Goal: Task Accomplishment & Management: Manage account settings

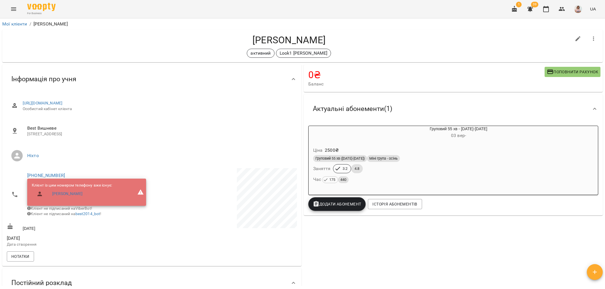
click at [14, 9] on icon "Menu" at bounding box center [13, 9] width 7 height 7
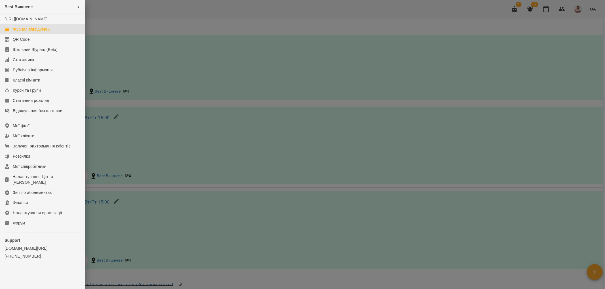
click at [40, 32] on div "Журнал відвідувань" at bounding box center [32, 29] width 38 height 6
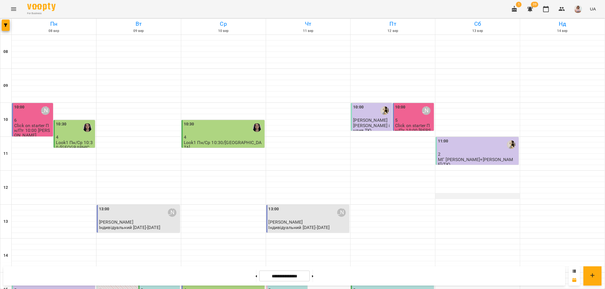
scroll to position [220, 0]
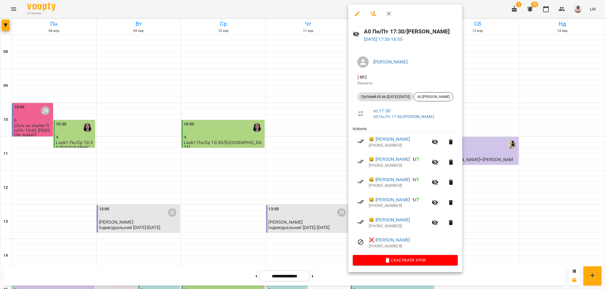
click at [312, 238] on div at bounding box center [302, 144] width 605 height 289
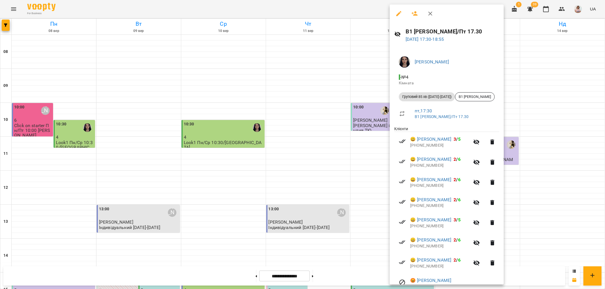
click at [431, 12] on icon "button" at bounding box center [430, 14] width 4 height 4
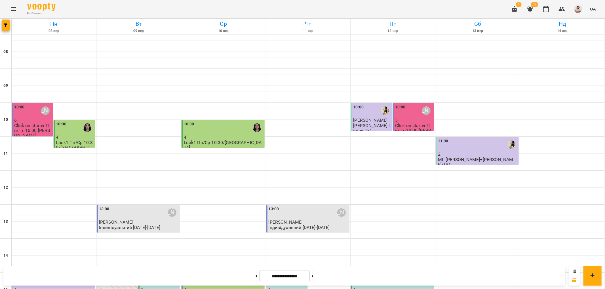
scroll to position [189, 0]
click at [313, 276] on button at bounding box center [312, 276] width 1 height 12
type input "**********"
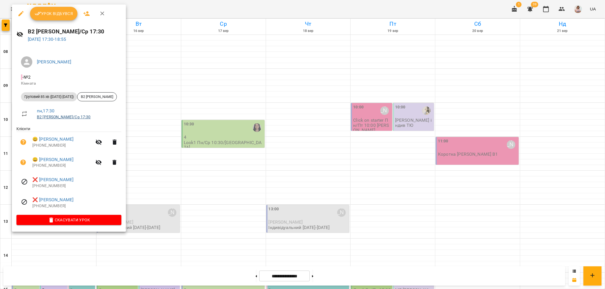
click at [52, 116] on link "В2 [PERSON_NAME]/Ср 17:30" at bounding box center [64, 117] width 54 height 5
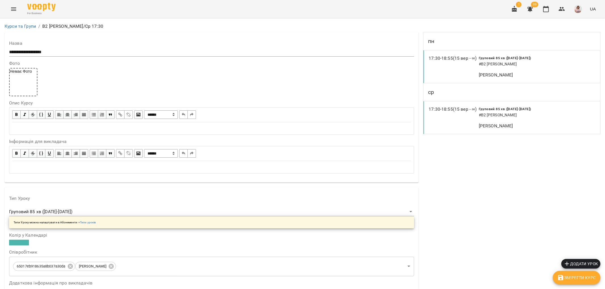
click at [527, 67] on h6 "# В2 [PERSON_NAME]" at bounding box center [524, 64] width 91 height 6
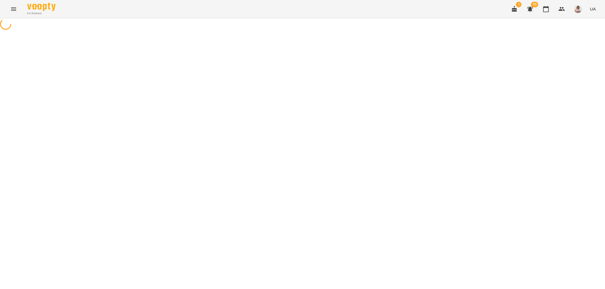
select select "*"
select select "**********"
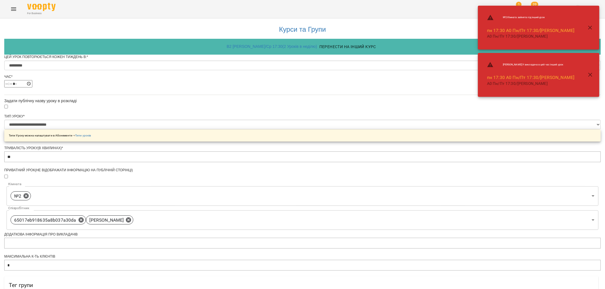
scroll to position [168, 0]
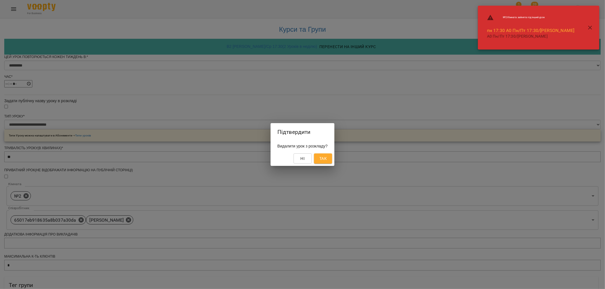
click at [327, 155] on span "Так" at bounding box center [322, 158] width 9 height 7
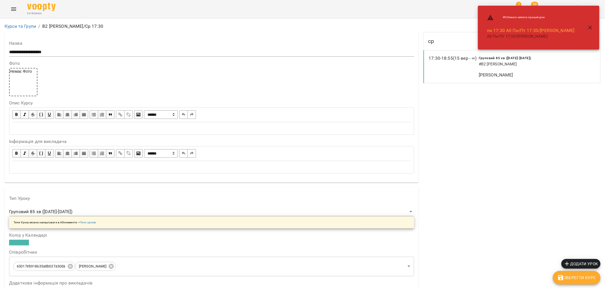
click at [515, 67] on h6 "# В2 [PERSON_NAME]" at bounding box center [524, 64] width 91 height 6
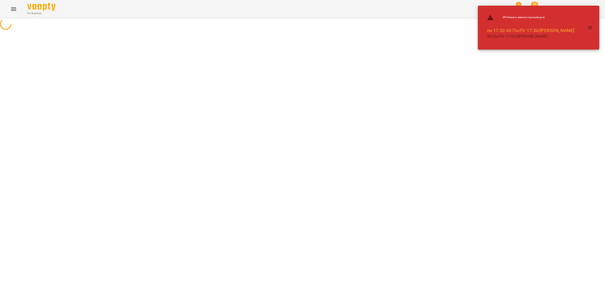
select select "*"
select select "**********"
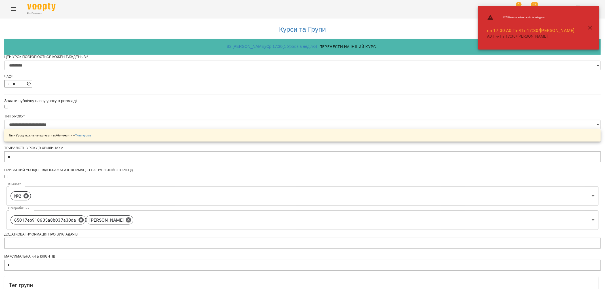
scroll to position [168, 0]
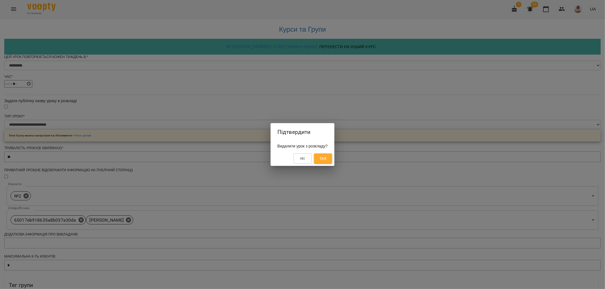
click at [327, 160] on span "Так" at bounding box center [322, 158] width 7 height 7
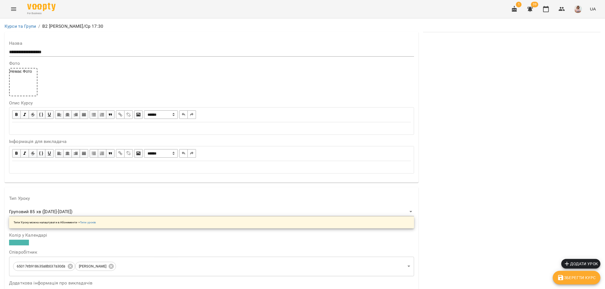
scroll to position [354, 0]
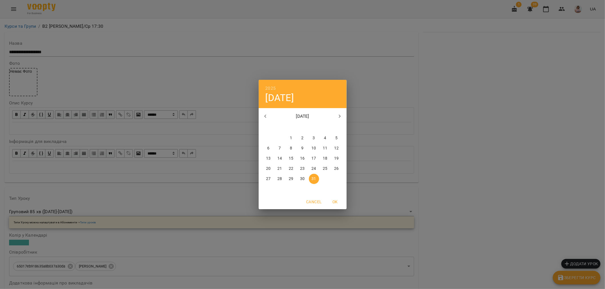
click at [265, 115] on icon "button" at bounding box center [265, 116] width 7 height 7
click at [315, 148] on p "12" at bounding box center [313, 149] width 5 height 6
type input "**********"
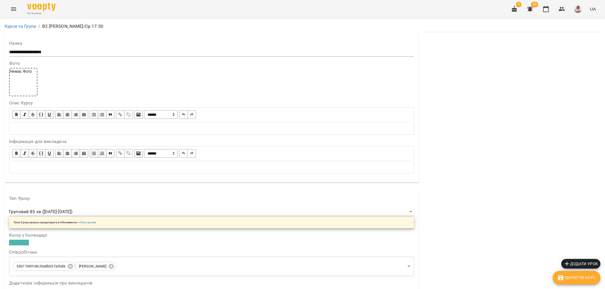
click at [576, 279] on span "Зберегти Курс" at bounding box center [576, 278] width 39 height 7
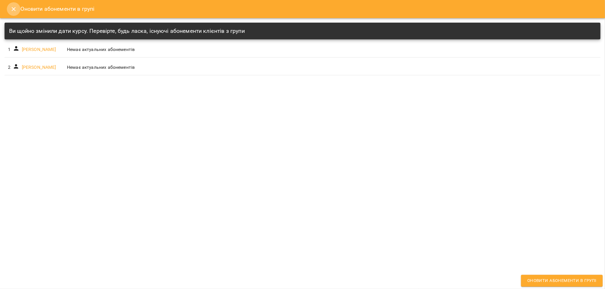
click at [13, 9] on icon "Close" at bounding box center [14, 9] width 4 height 4
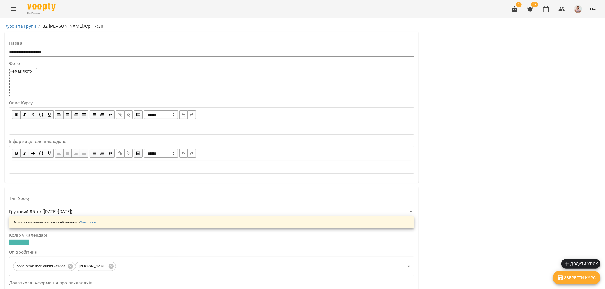
click at [13, 9] on icon "Menu" at bounding box center [13, 8] width 5 height 3
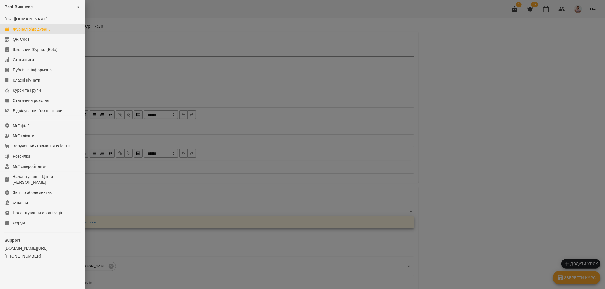
click at [33, 32] on div "Журнал відвідувань" at bounding box center [32, 29] width 38 height 6
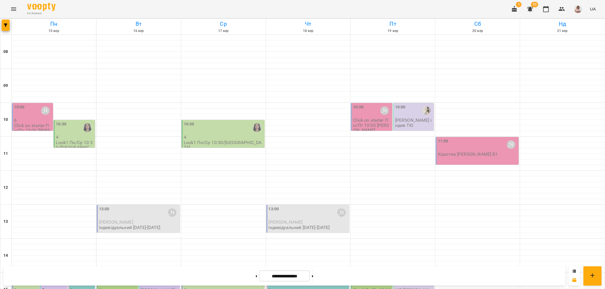
scroll to position [189, 0]
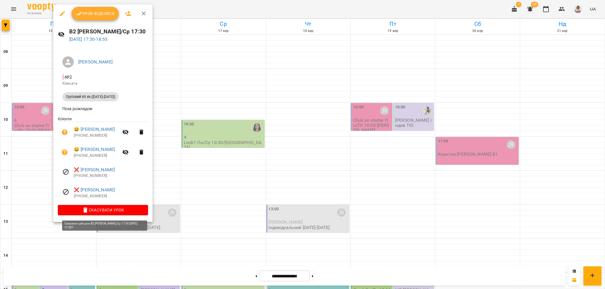
click at [98, 210] on span "Скасувати Урок" at bounding box center [102, 210] width 81 height 7
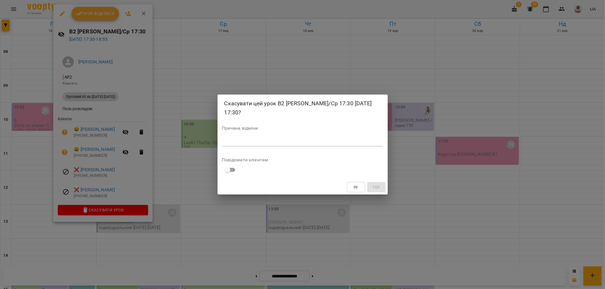
click at [233, 143] on textarea at bounding box center [302, 141] width 161 height 5
click at [466, 73] on div "Скасувати цей урок В2 [PERSON_NAME]/Ср 17:30 [DATE] 17:30? Причина відміни * По…" at bounding box center [302, 144] width 605 height 289
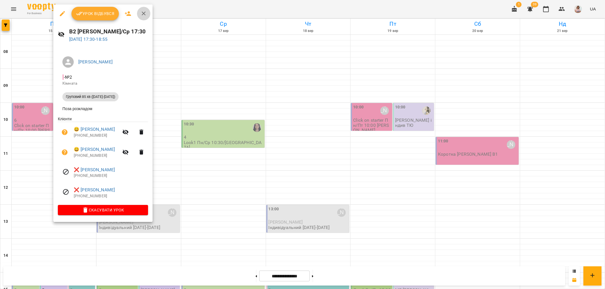
click at [143, 13] on icon "button" at bounding box center [143, 13] width 7 height 7
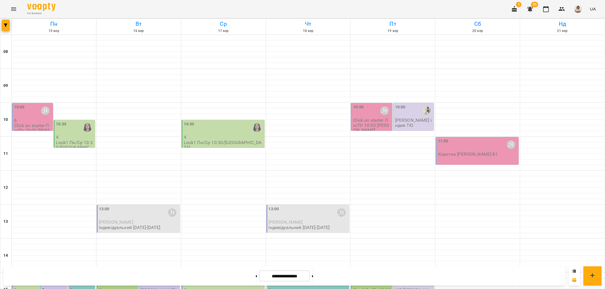
scroll to position [0, 0]
drag, startPoint x: 249, startPoint y: 278, endPoint x: 394, endPoint y: 189, distance: 169.9
click at [255, 277] on button at bounding box center [255, 276] width 1 height 12
type input "**********"
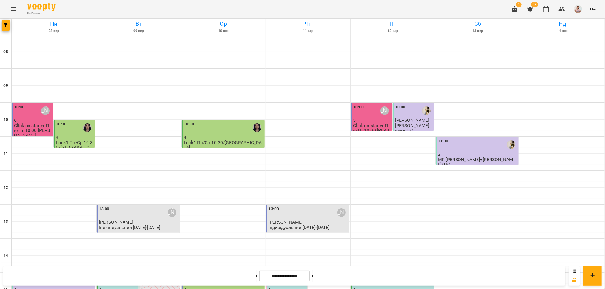
scroll to position [31, 0]
click at [74, 121] on div "10:30" at bounding box center [75, 127] width 38 height 13
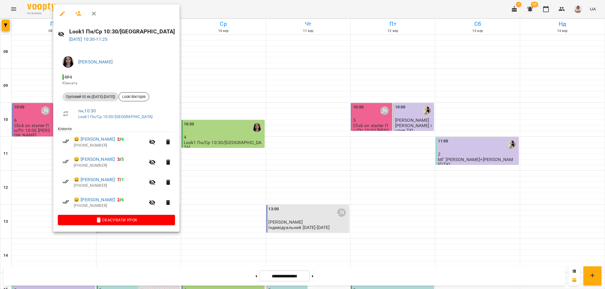
click at [94, 12] on icon "button" at bounding box center [93, 13] width 7 height 7
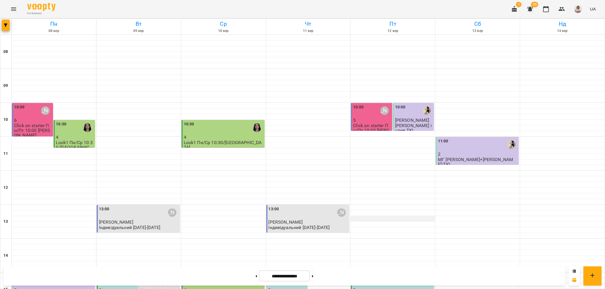
scroll to position [94, 0]
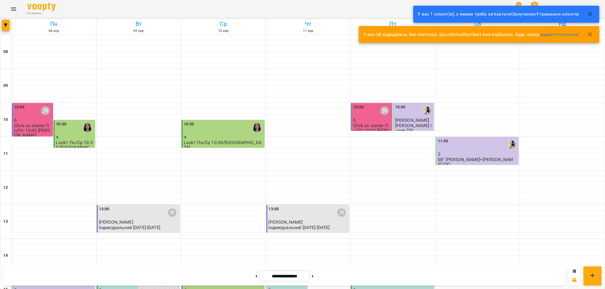
click at [356, 6] on div "For Business 1 39 UA" at bounding box center [302, 9] width 605 height 18
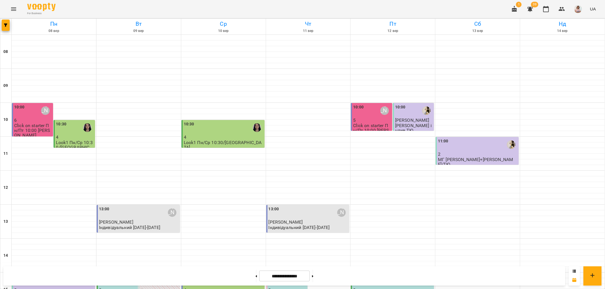
click at [536, 4] on span "39" at bounding box center [534, 5] width 7 height 6
click at [530, 9] on icon "button" at bounding box center [530, 9] width 6 height 5
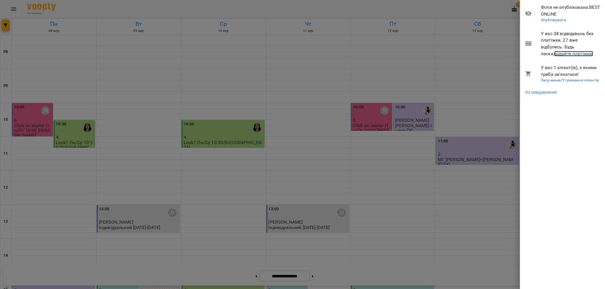
click at [556, 52] on link "додайте платіжки!" at bounding box center [573, 53] width 39 height 5
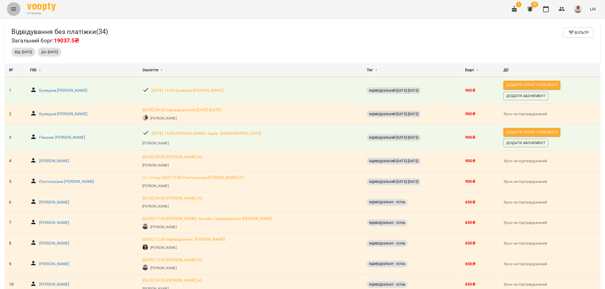
click at [13, 9] on icon "Menu" at bounding box center [13, 8] width 5 height 3
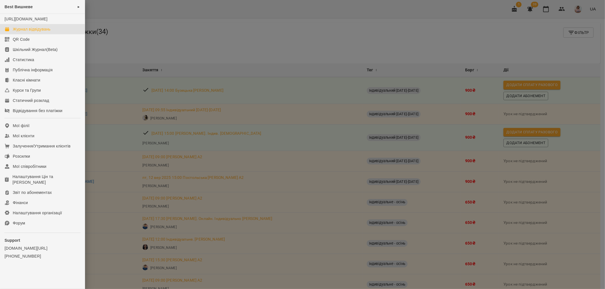
click at [37, 32] on div "Журнал відвідувань" at bounding box center [32, 29] width 38 height 6
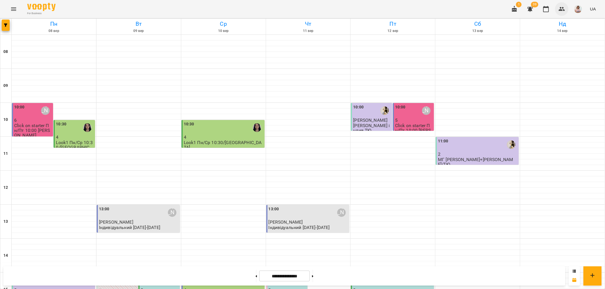
click at [563, 9] on icon "button" at bounding box center [561, 9] width 7 height 7
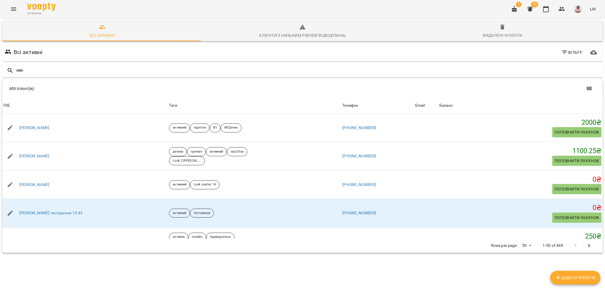
click at [562, 50] on icon "button" at bounding box center [564, 52] width 7 height 7
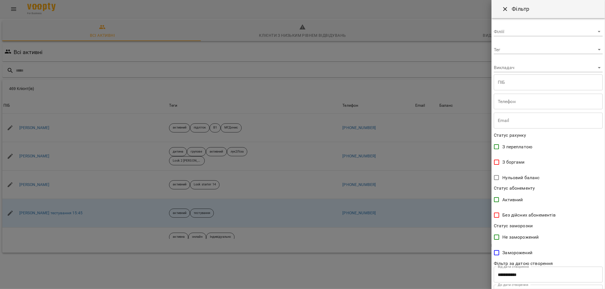
click at [596, 31] on body "For Business 1 39 UA Всі активні Клієнти з низьким рівнем відвідувань Видалені …" at bounding box center [302, 147] width 605 height 295
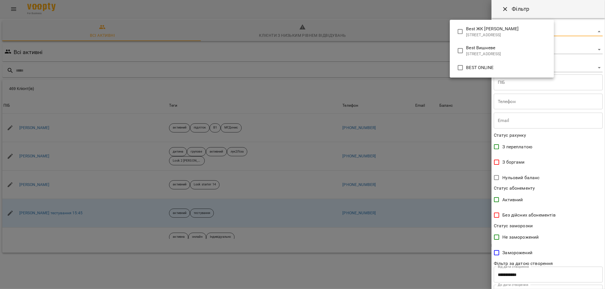
type input "**********"
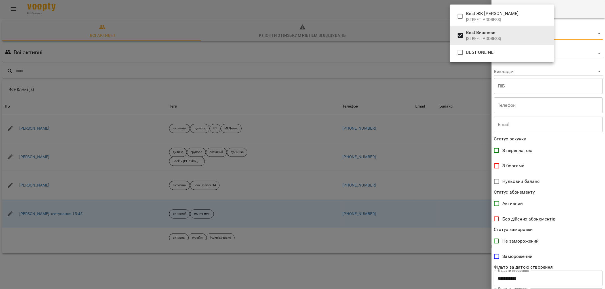
click at [497, 167] on div at bounding box center [302, 144] width 605 height 289
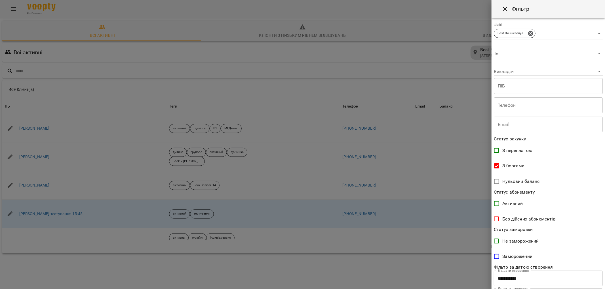
scroll to position [30, 0]
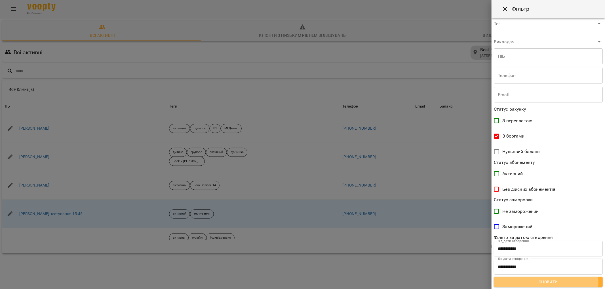
click at [534, 282] on span "Оновити" at bounding box center [548, 282] width 100 height 7
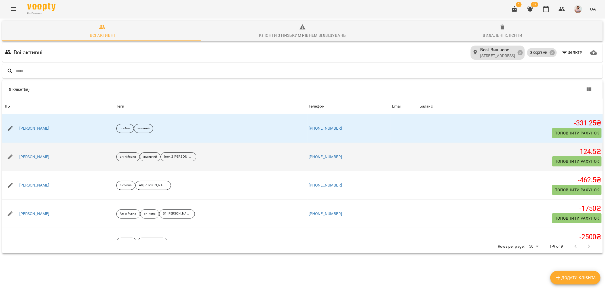
scroll to position [31, 0]
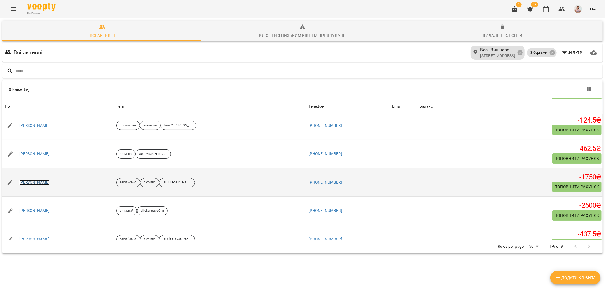
click at [36, 182] on link "[PERSON_NAME]" at bounding box center [34, 183] width 30 height 6
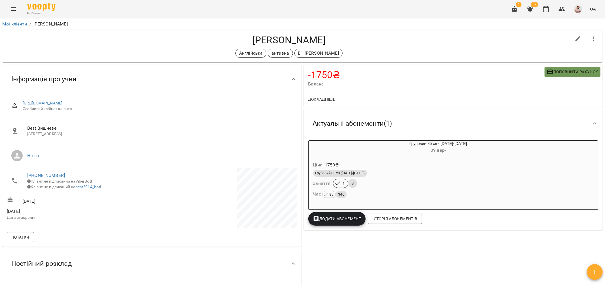
click at [570, 73] on span "Поповнити рахунок" at bounding box center [572, 72] width 51 height 7
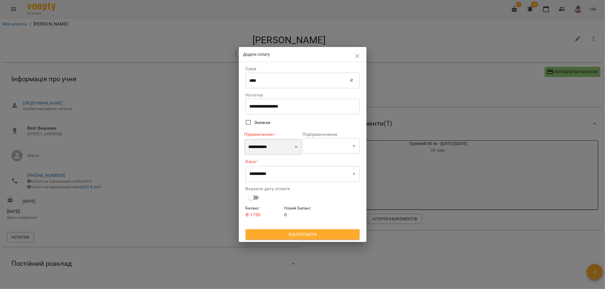
click at [296, 149] on select "**********" at bounding box center [272, 147] width 57 height 16
select select "*********"
click at [244, 139] on select "**********" at bounding box center [272, 147] width 57 height 16
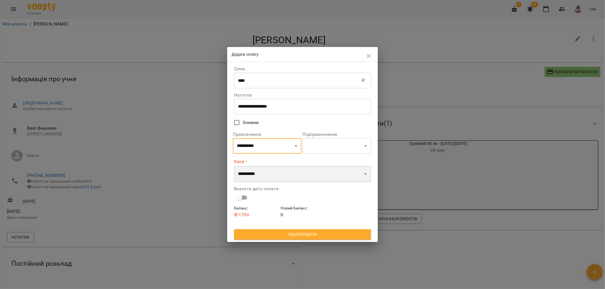
drag, startPoint x: 367, startPoint y: 174, endPoint x: 368, endPoint y: 169, distance: 5.8
click at [367, 174] on select "**********" at bounding box center [302, 174] width 137 height 16
select select "**********"
click at [234, 166] on select "**********" at bounding box center [302, 174] width 137 height 16
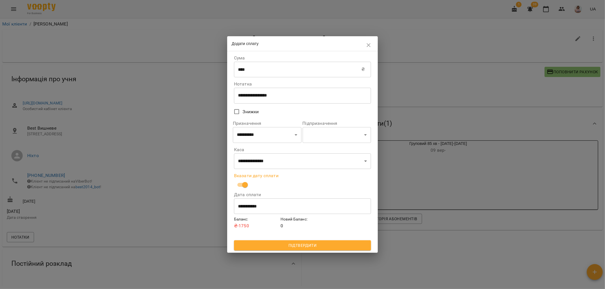
click at [302, 243] on span "Підтвердити" at bounding box center [302, 245] width 128 height 7
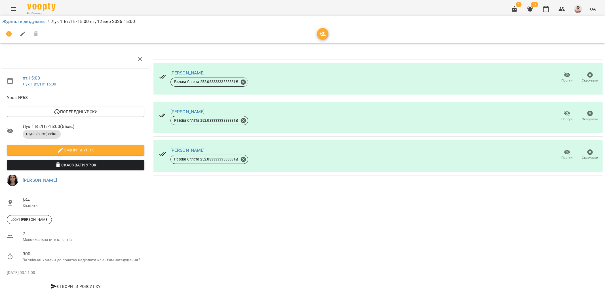
click at [13, 8] on icon "Menu" at bounding box center [13, 8] width 5 height 3
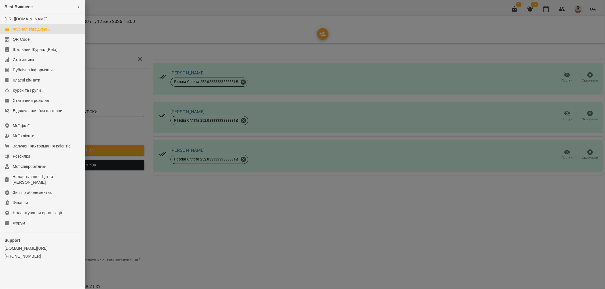
click at [29, 32] on div "Журнал відвідувань" at bounding box center [32, 29] width 38 height 6
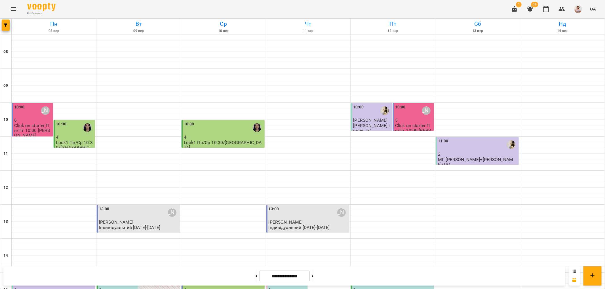
scroll to position [126, 0]
click at [392, 288] on p "3" at bounding box center [393, 290] width 80 height 5
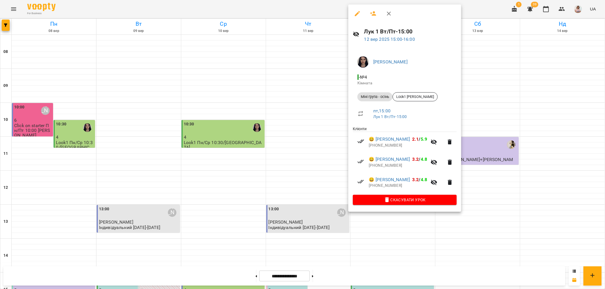
click at [390, 11] on icon "button" at bounding box center [388, 13] width 7 height 7
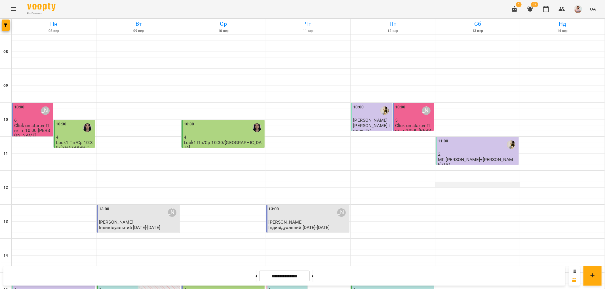
scroll to position [0, 0]
click at [401, 115] on div "10:00" at bounding box center [400, 110] width 10 height 13
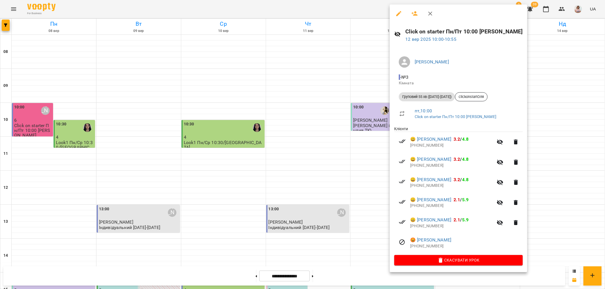
click at [429, 11] on icon "button" at bounding box center [430, 13] width 7 height 7
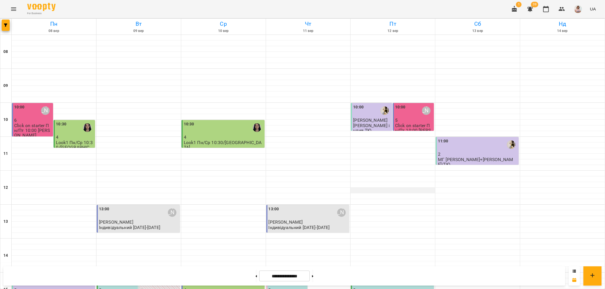
scroll to position [126, 0]
click at [402, 274] on div "15:00" at bounding box center [393, 280] width 80 height 13
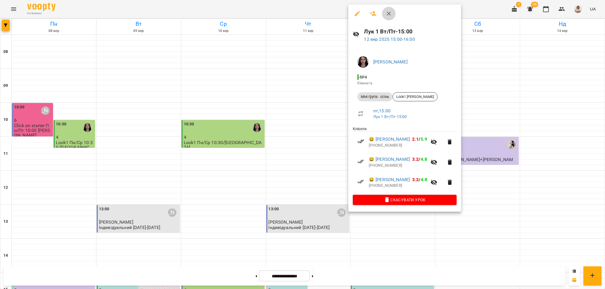
click at [388, 12] on icon "button" at bounding box center [388, 13] width 7 height 7
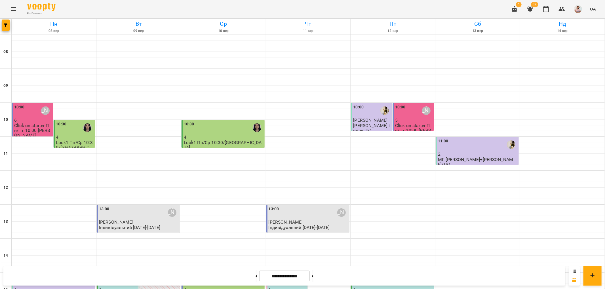
scroll to position [247, 0]
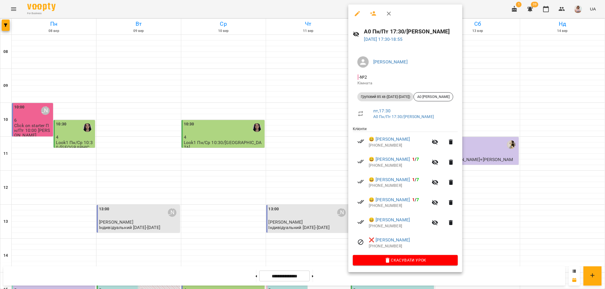
click at [389, 13] on icon "button" at bounding box center [389, 14] width 4 height 4
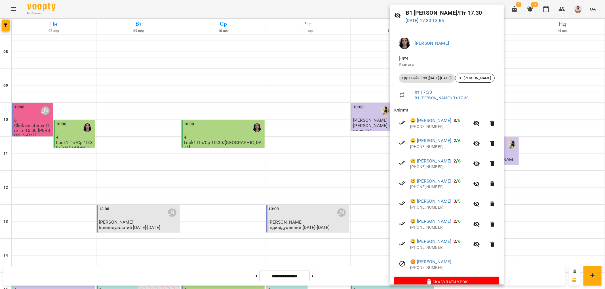
scroll to position [28, 0]
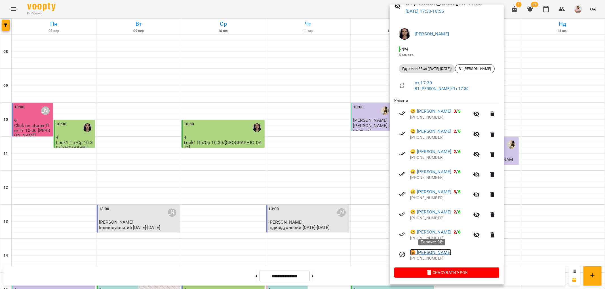
click at [432, 253] on link "😡 Крещенко Софія" at bounding box center [430, 253] width 41 height 7
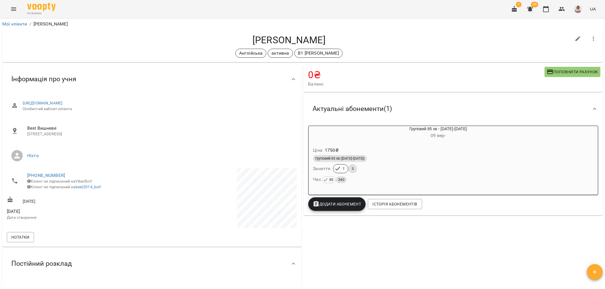
click at [14, 9] on icon "Menu" at bounding box center [13, 9] width 7 height 7
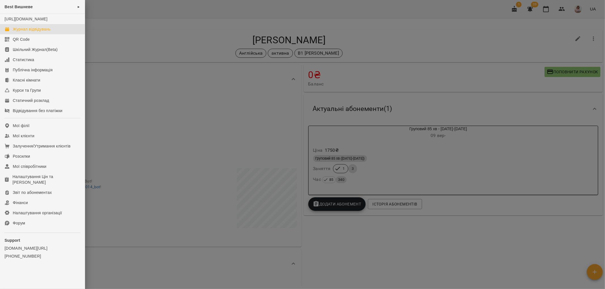
click at [38, 32] on div "Журнал відвідувань" at bounding box center [32, 29] width 38 height 6
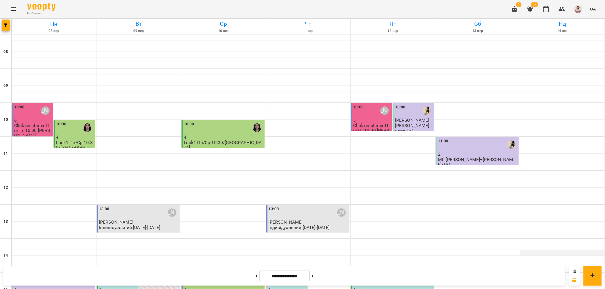
scroll to position [94, 0]
click at [313, 276] on icon at bounding box center [312, 277] width 1 height 2
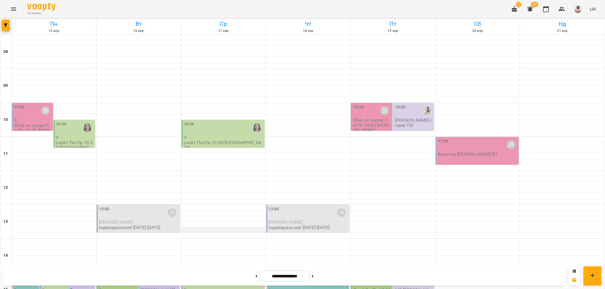
scroll to position [0, 0]
click at [67, 131] on div "10:30" at bounding box center [75, 127] width 38 height 13
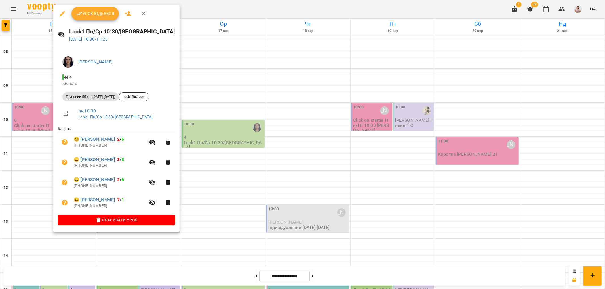
click at [143, 12] on icon "button" at bounding box center [143, 13] width 7 height 7
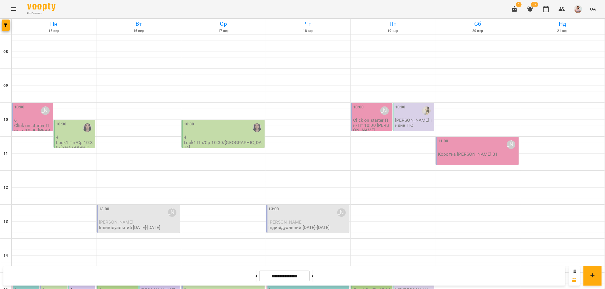
scroll to position [63, 0]
click at [255, 276] on icon at bounding box center [255, 277] width 1 height 2
type input "**********"
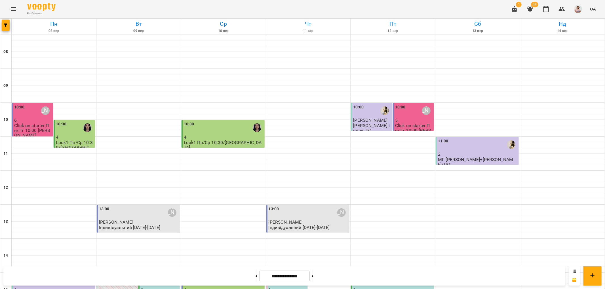
click at [32, 104] on div "10:00 Ольга Шинкаренко" at bounding box center [33, 110] width 38 height 13
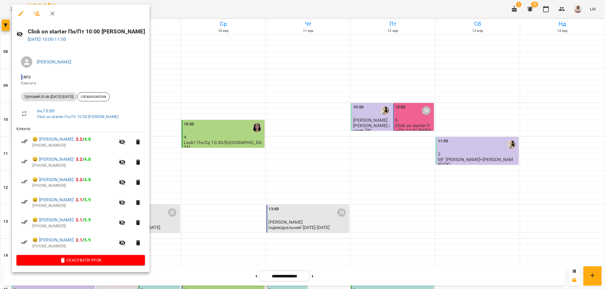
click at [53, 13] on icon "button" at bounding box center [52, 13] width 7 height 7
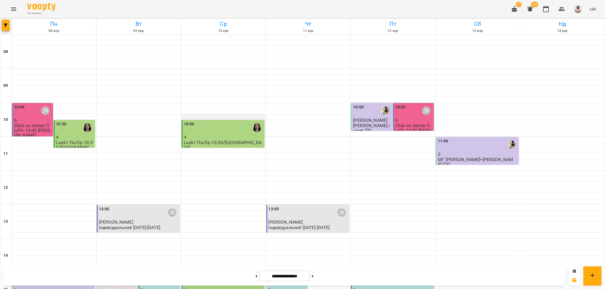
drag, startPoint x: 157, startPoint y: 110, endPoint x: 193, endPoint y: 52, distance: 68.6
click at [160, 107] on div "13:00 Ольга Шинкаренко Холопова Евеліна Індивідуальний 2025-2026 15:00 0 Починк…" at bounding box center [138, 273] width 85 height 476
click at [31, 104] on div "10:00 Ольга Шинкаренко" at bounding box center [33, 110] width 38 height 13
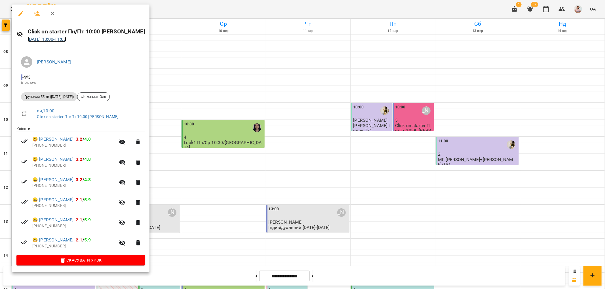
click at [66, 38] on link "08 вер 2025 10:00 - 11:00" at bounding box center [47, 39] width 39 height 5
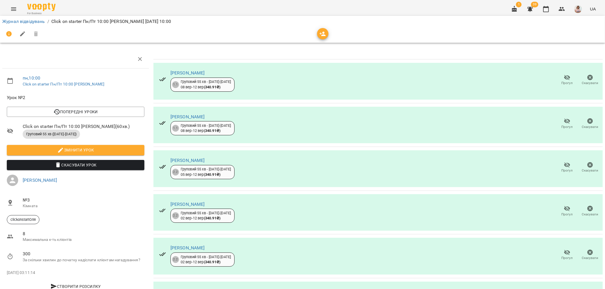
click at [564, 120] on icon "button" at bounding box center [567, 121] width 7 height 7
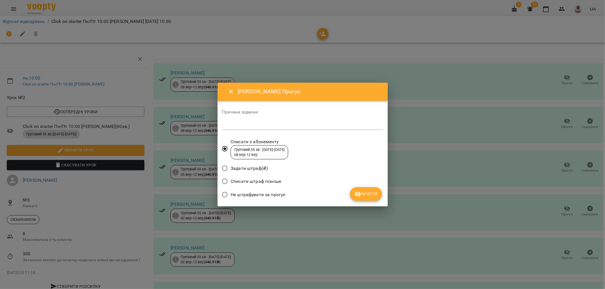
click at [228, 126] on textarea at bounding box center [302, 125] width 161 height 5
type textarea "********"
click at [375, 194] on span "Прогул" at bounding box center [365, 194] width 23 height 7
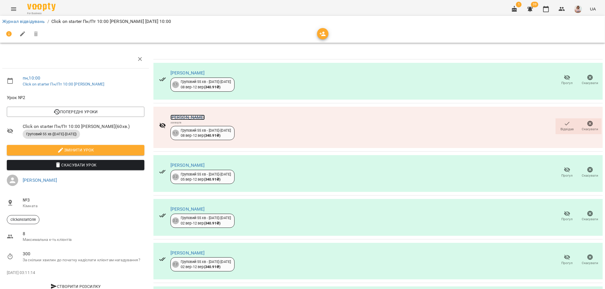
click at [187, 117] on link "[PERSON_NAME]" at bounding box center [187, 117] width 34 height 5
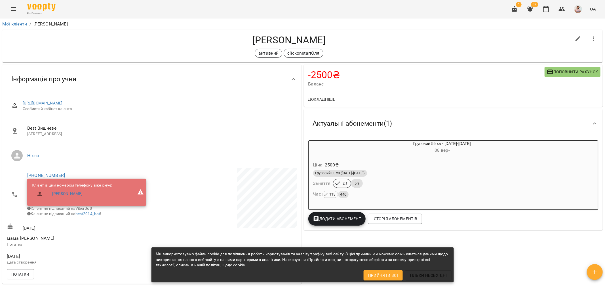
click at [14, 9] on icon "Menu" at bounding box center [13, 8] width 5 height 3
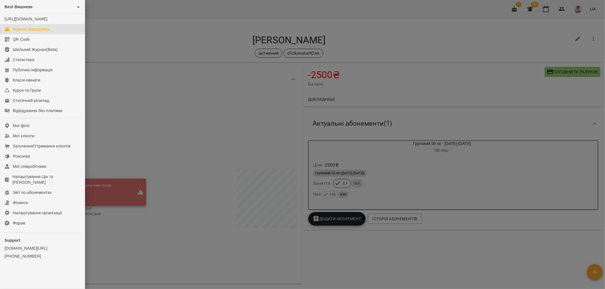
drag, startPoint x: 35, startPoint y: 34, endPoint x: 43, endPoint y: 36, distance: 7.8
click at [35, 32] on div "Журнал відвідувань" at bounding box center [32, 29] width 38 height 6
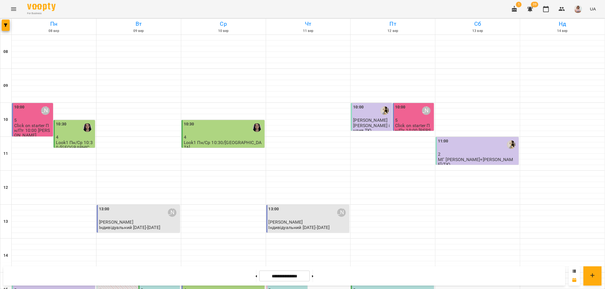
scroll to position [247, 0]
